Goal: Information Seeking & Learning: Learn about a topic

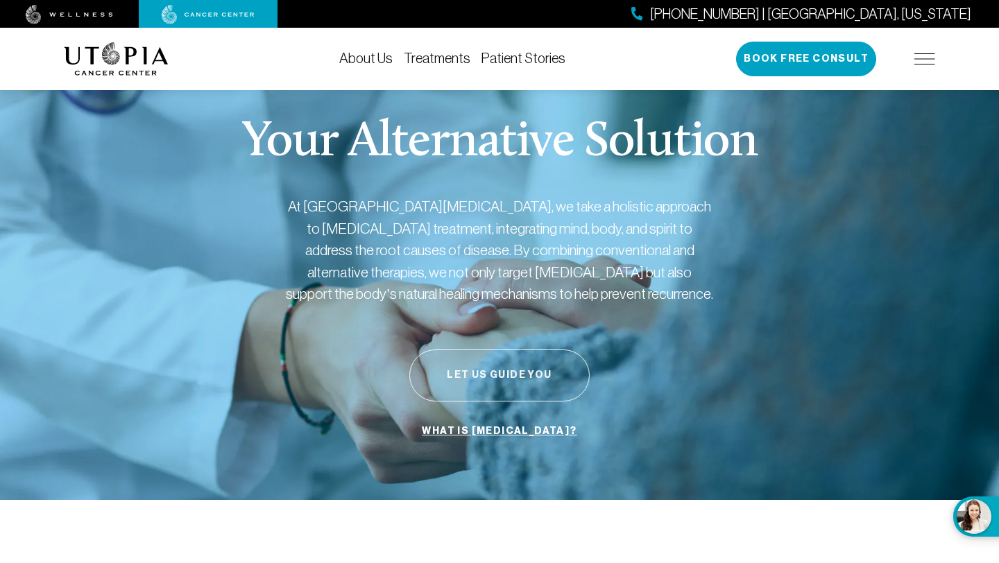
click at [519, 365] on button "Let Us Guide You" at bounding box center [499, 375] width 180 height 52
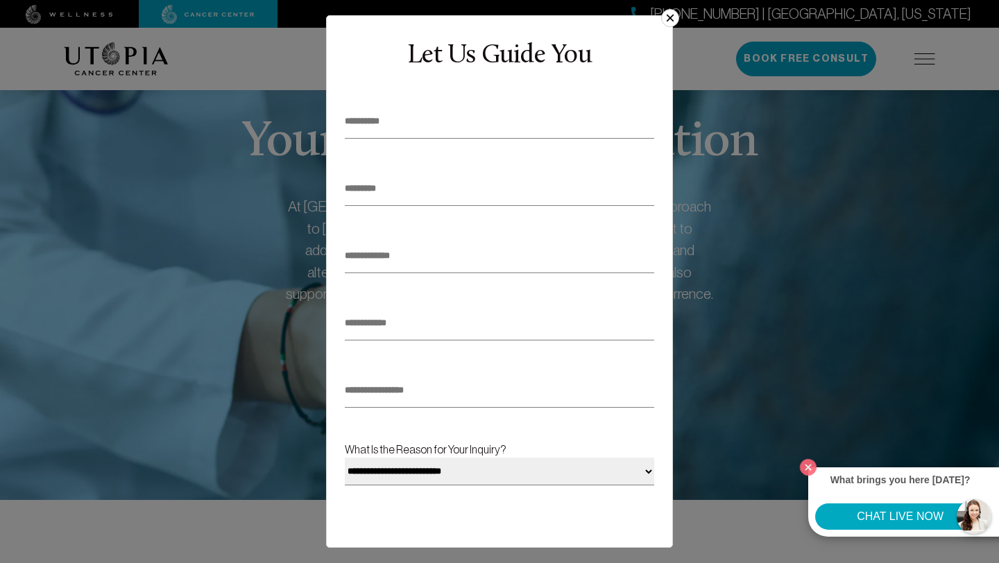
click at [672, 19] on button "×" at bounding box center [670, 18] width 18 height 18
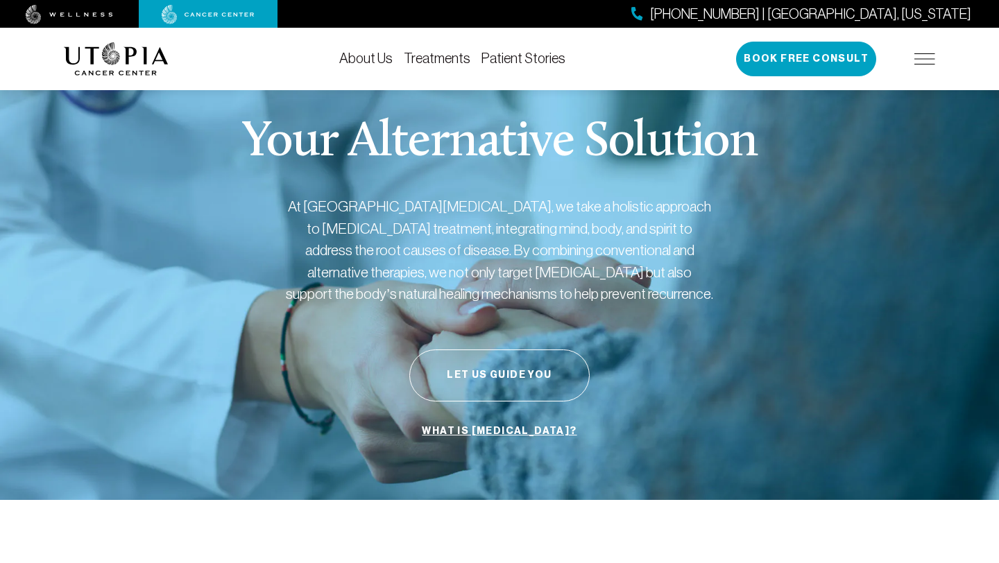
click at [372, 57] on link "About Us" at bounding box center [365, 58] width 53 height 15
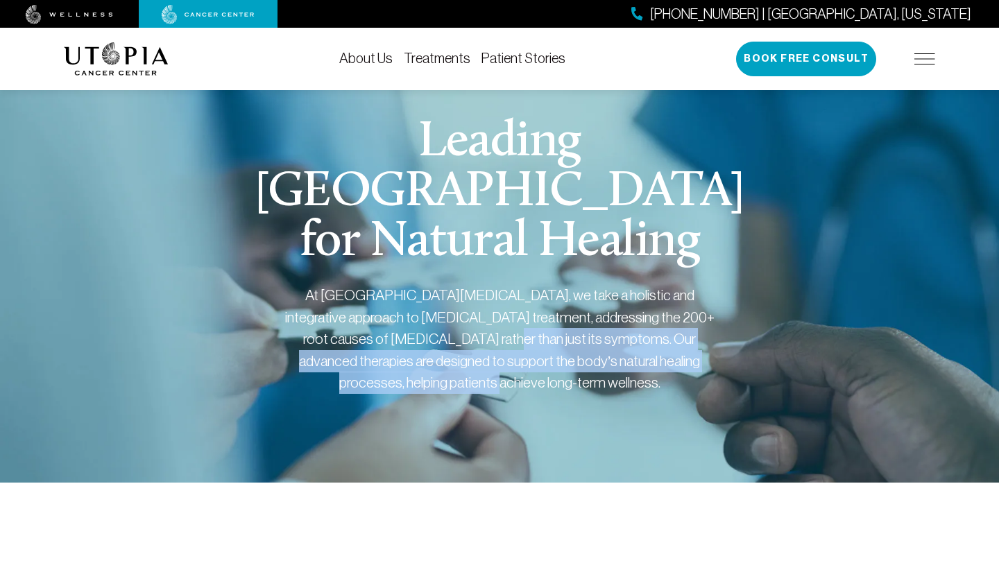
drag, startPoint x: 404, startPoint y: 338, endPoint x: 526, endPoint y: 385, distance: 130.8
click at [526, 385] on div "At [GEOGRAPHIC_DATA][MEDICAL_DATA], we take a holistic and integrative approach…" at bounding box center [499, 339] width 430 height 110
copy div "Our advanced therapies are designed to support the body’s natural healing proce…"
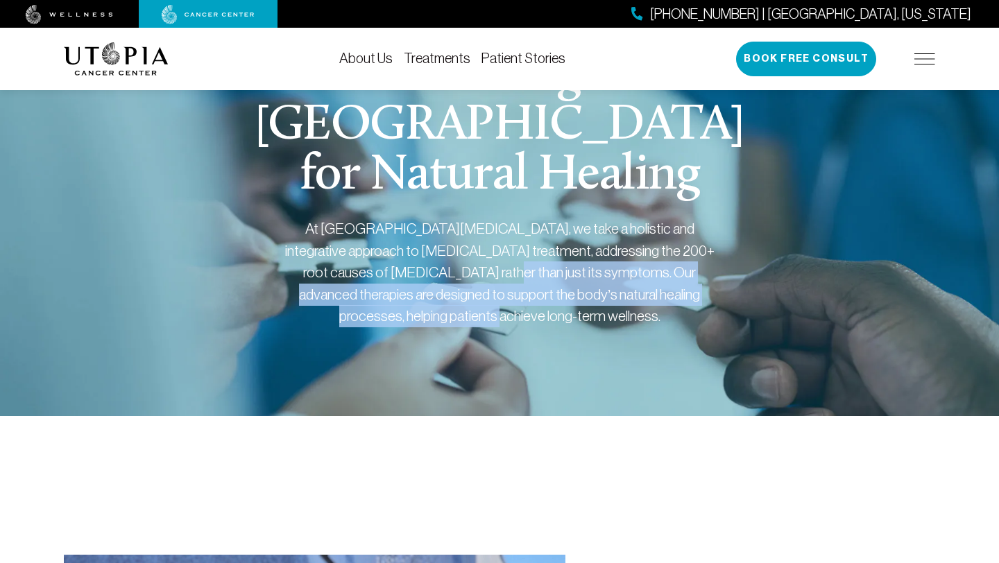
scroll to position [66, 0]
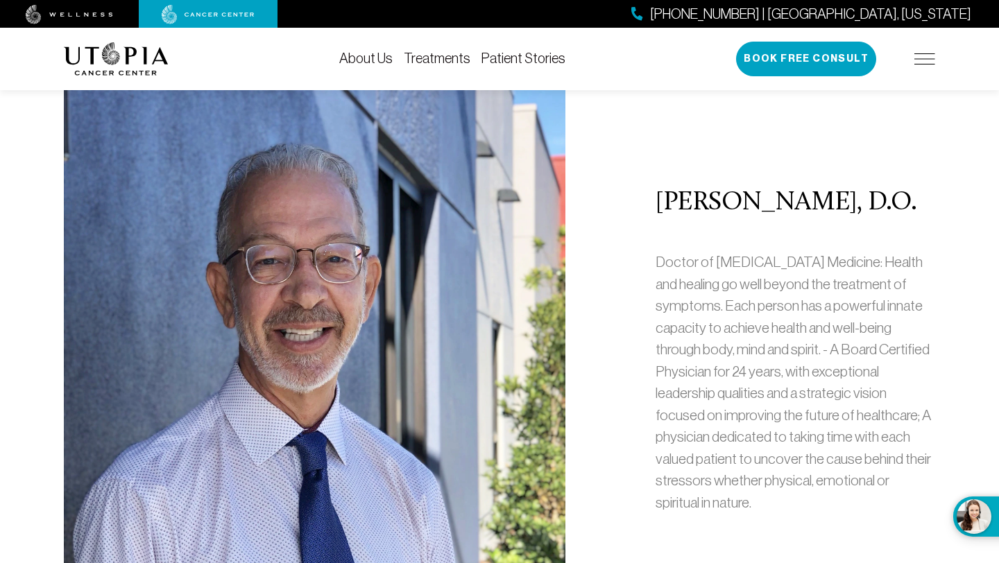
scroll to position [558, 0]
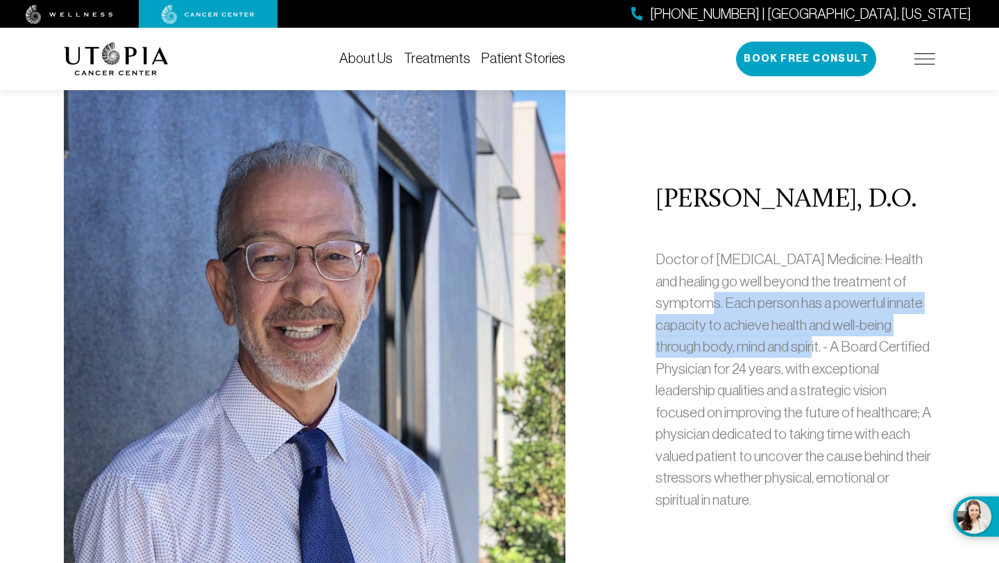
drag, startPoint x: 823, startPoint y: 349, endPoint x: 722, endPoint y: 302, distance: 111.7
click at [722, 302] on p "Doctor of [MEDICAL_DATA] Medicine: Health and healing go well beyond the treatm…" at bounding box center [794, 379] width 279 height 262
copy p "Each person has a powerful innate capacity to achieve health and well-being thr…"
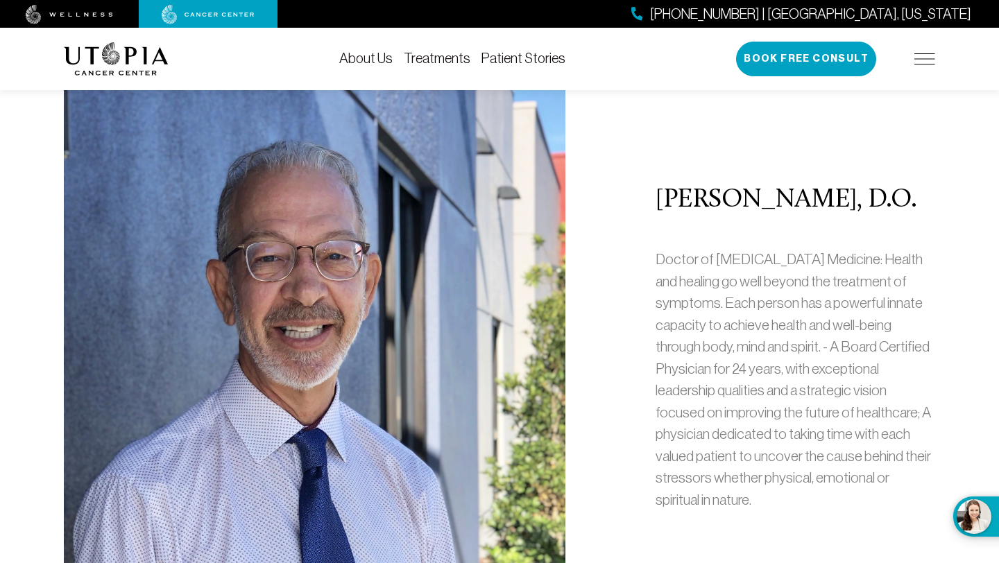
click at [830, 496] on p "Doctor of [MEDICAL_DATA] Medicine: Health and healing go well beyond the treatm…" at bounding box center [794, 379] width 279 height 262
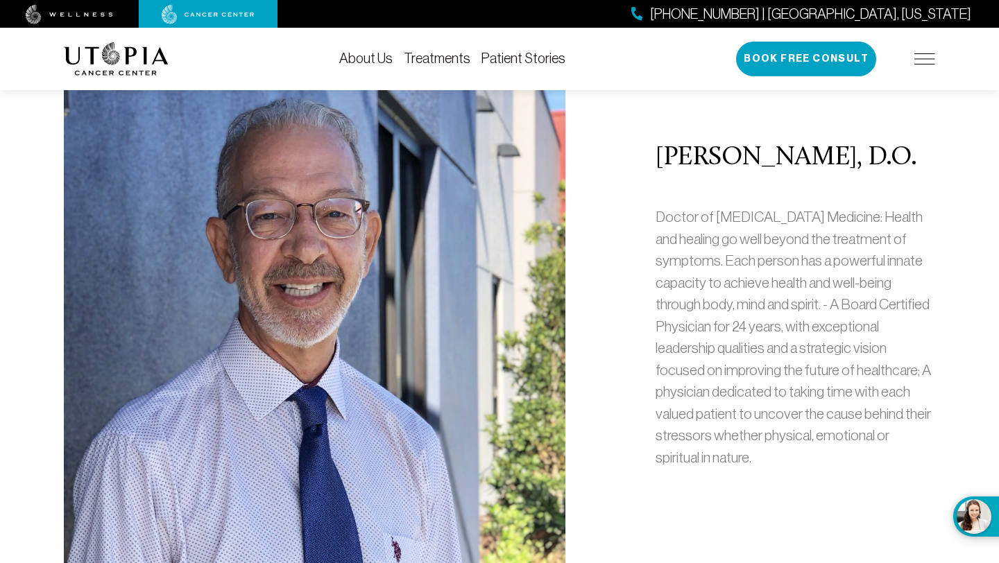
scroll to position [600, 0]
click at [744, 165] on h2 "[PERSON_NAME], D.O." at bounding box center [794, 158] width 279 height 29
click at [521, 377] on img at bounding box center [314, 312] width 501 height 582
click at [757, 404] on p "Doctor of [MEDICAL_DATA] Medicine: Health and healing go well beyond the treatm…" at bounding box center [794, 338] width 279 height 262
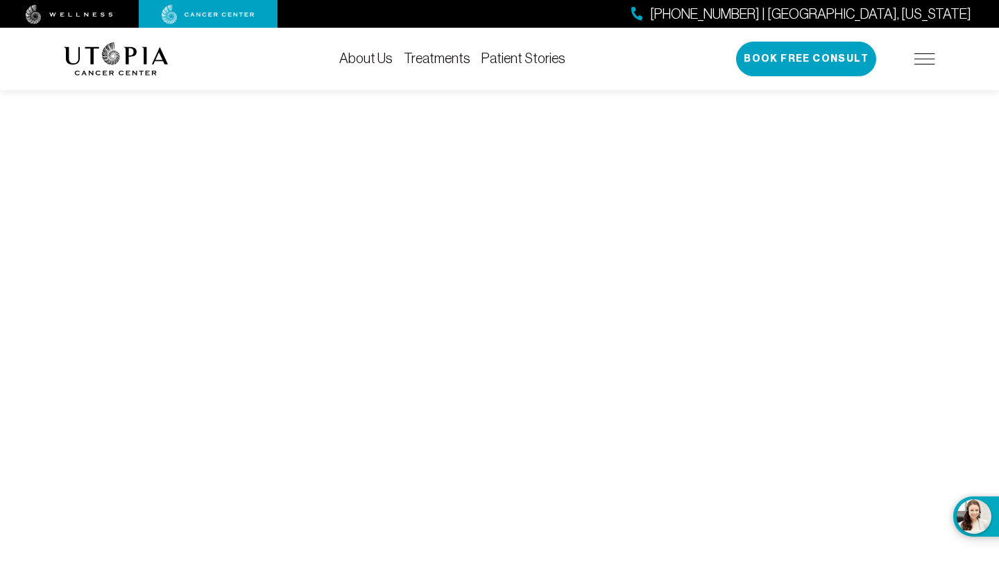
scroll to position [5725, 0]
click at [503, 58] on link "Patient Stories" at bounding box center [523, 58] width 84 height 15
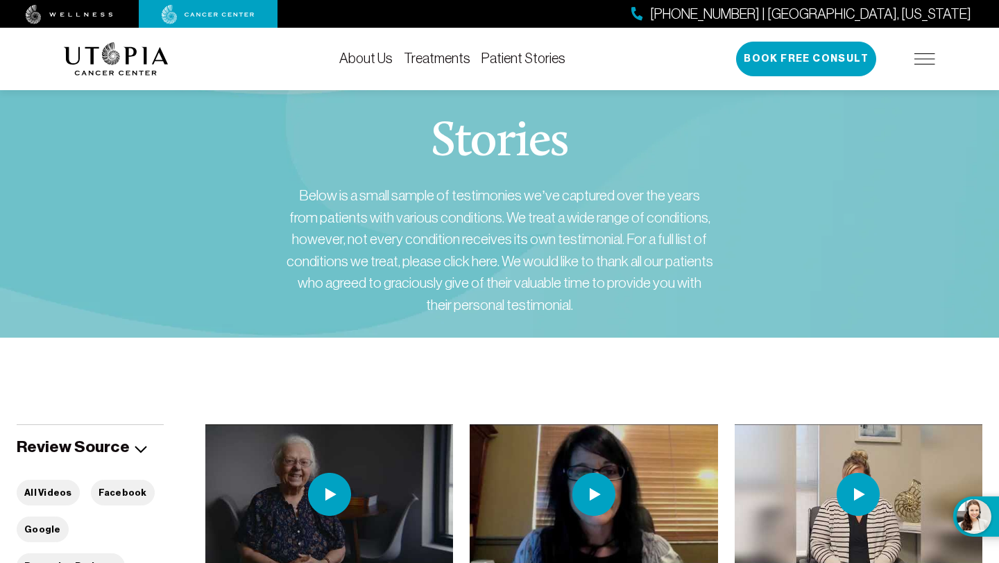
click at [447, 59] on link "Treatments" at bounding box center [437, 58] width 67 height 15
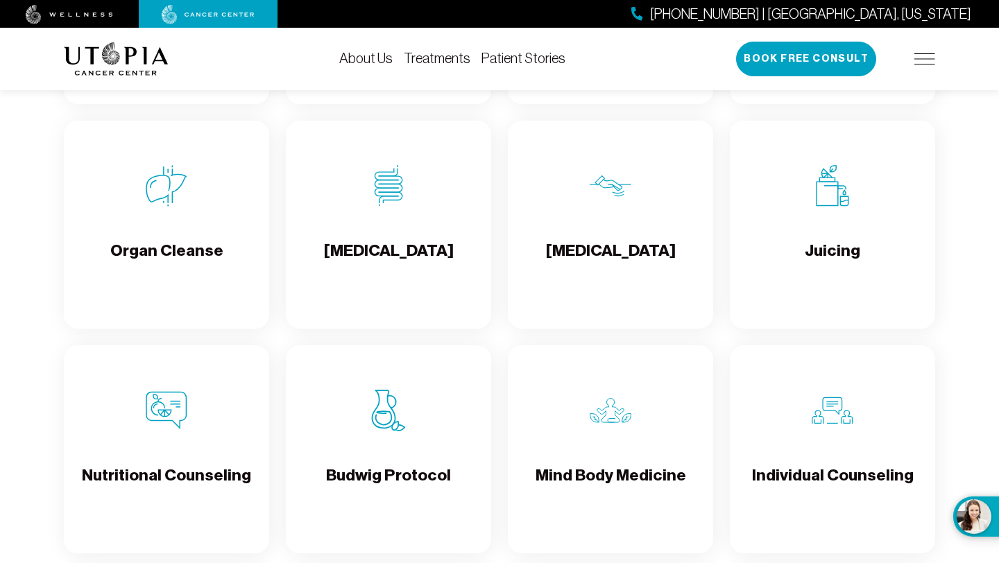
scroll to position [1835, 0]
click at [858, 318] on div "Juicing" at bounding box center [831, 224] width 205 height 208
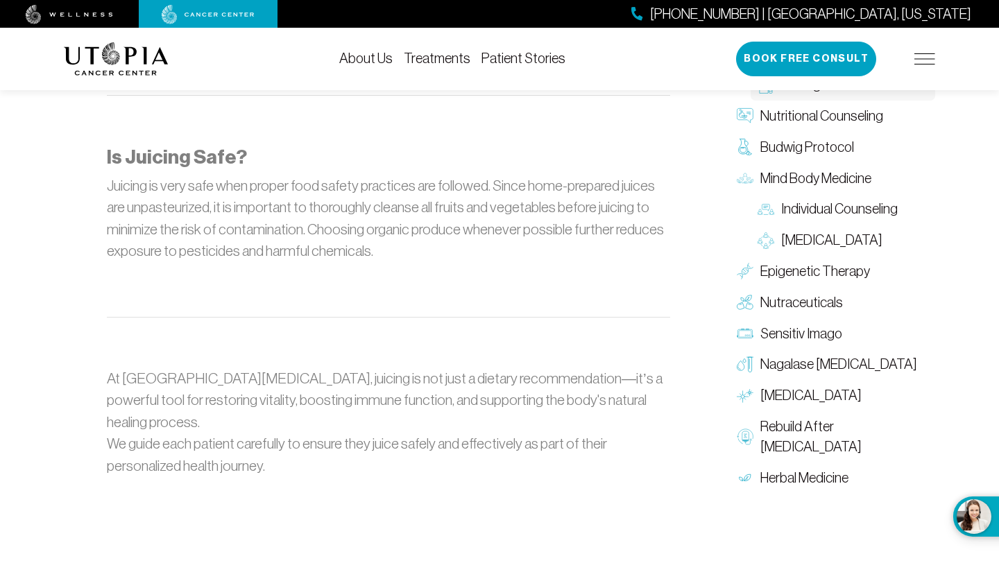
scroll to position [1742, 0]
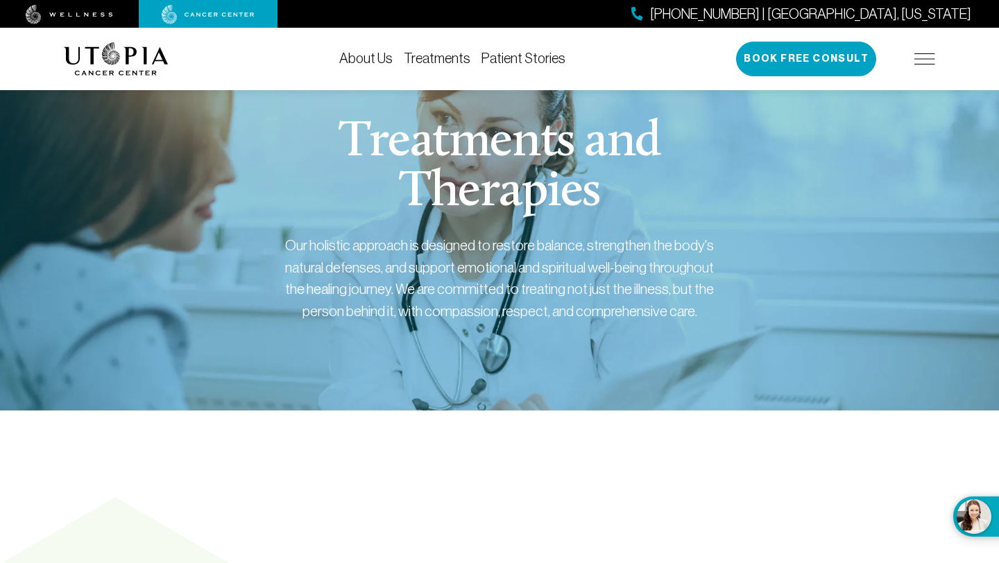
click at [364, 65] on link "About Us" at bounding box center [365, 58] width 53 height 15
